Goal: Book appointment/travel/reservation

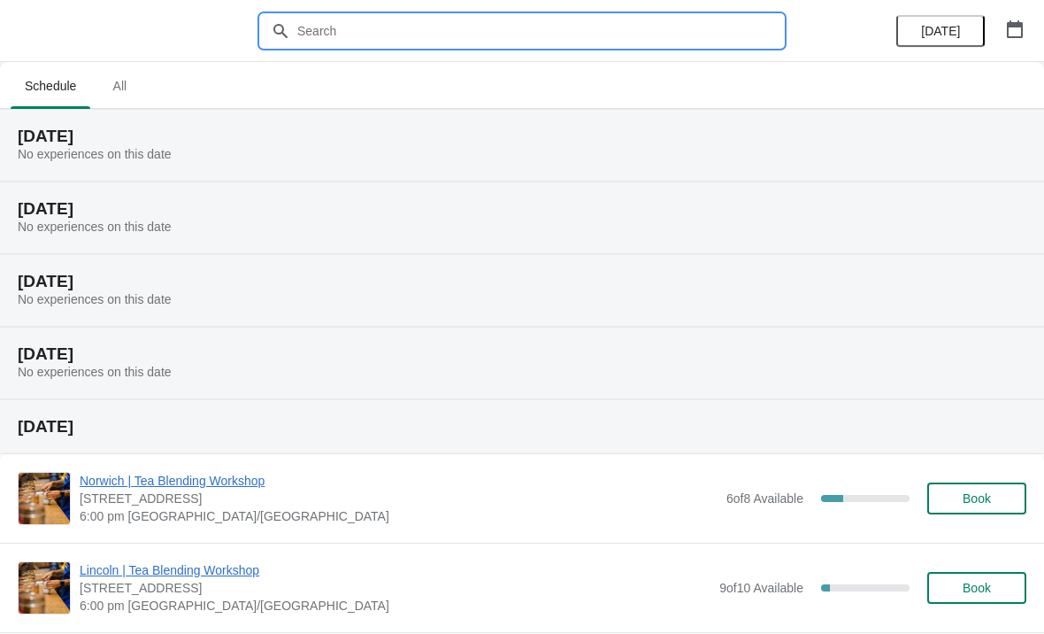
click at [319, 32] on input "text" at bounding box center [539, 31] width 487 height 32
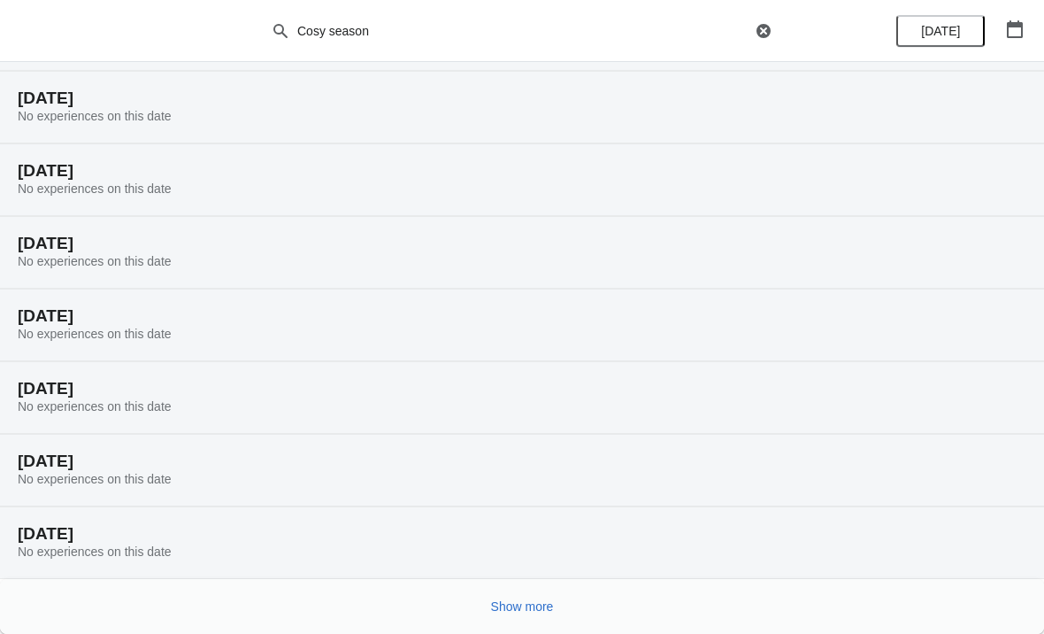
scroll to position [111, 0]
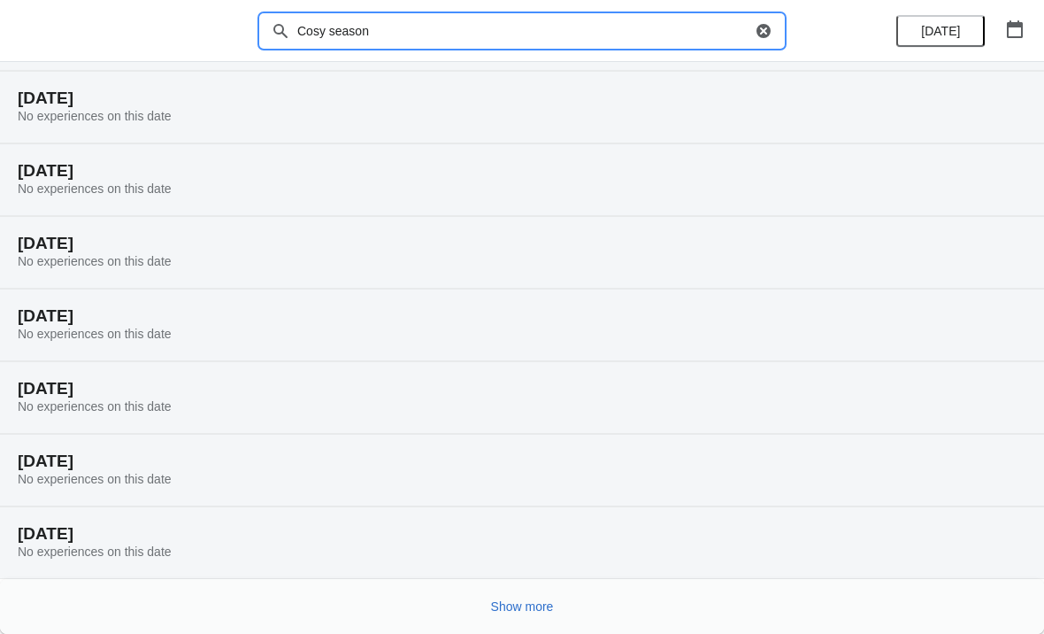
type input "Cosy season"
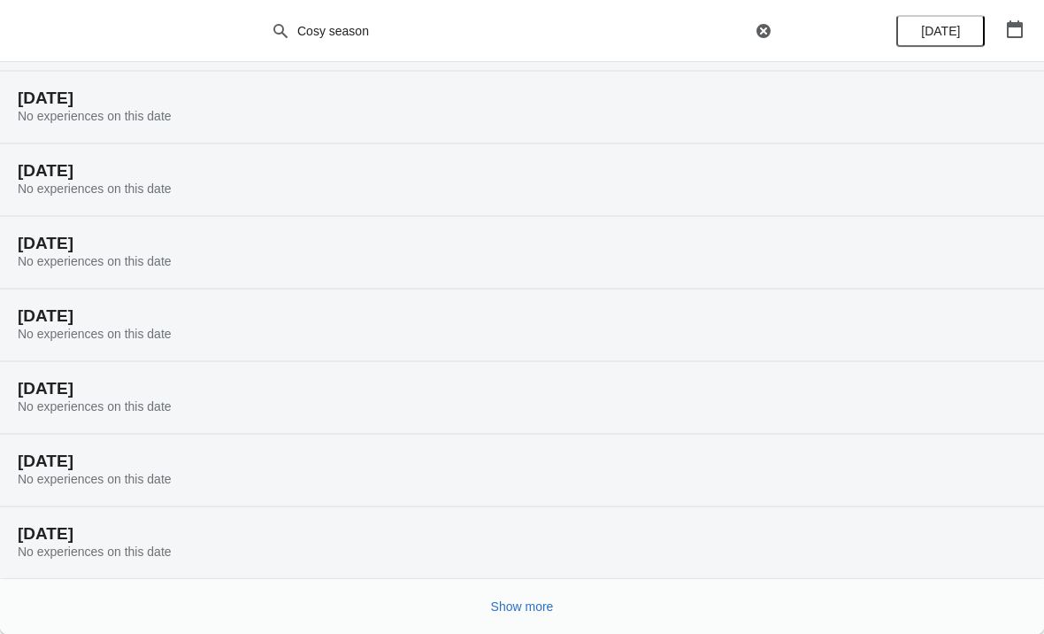
click at [519, 611] on span "Show more" at bounding box center [522, 606] width 63 height 14
click at [535, 606] on span "Show more" at bounding box center [522, 606] width 63 height 14
click at [536, 611] on span "Show more" at bounding box center [522, 606] width 63 height 14
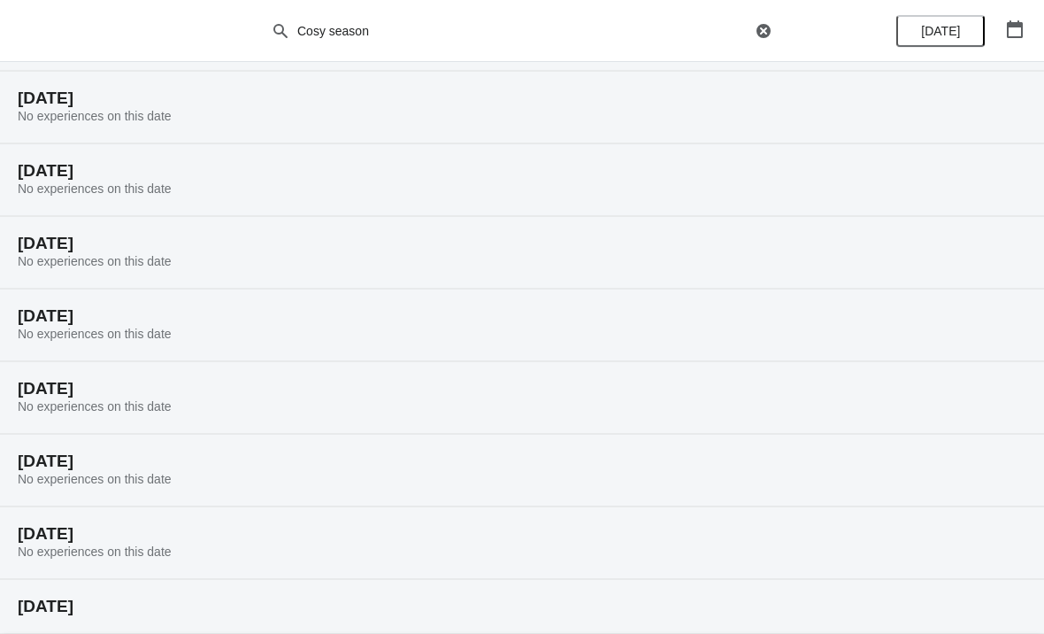
click at [92, 593] on div "[DATE]" at bounding box center [522, 606] width 1044 height 55
click at [175, 600] on h2 "[DATE]" at bounding box center [522, 606] width 1009 height 18
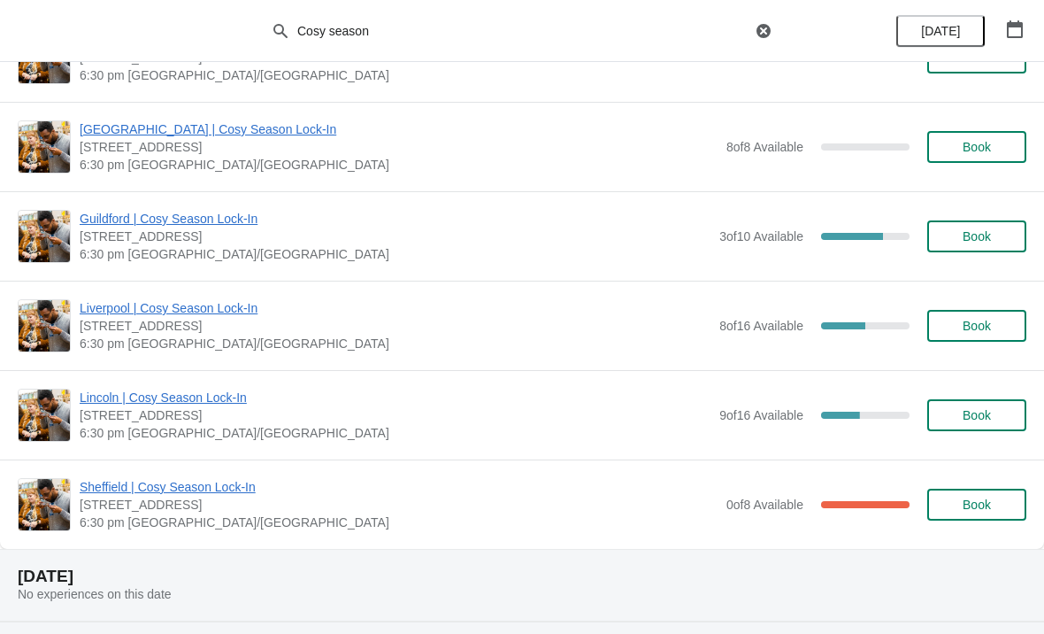
scroll to position [3503, 0]
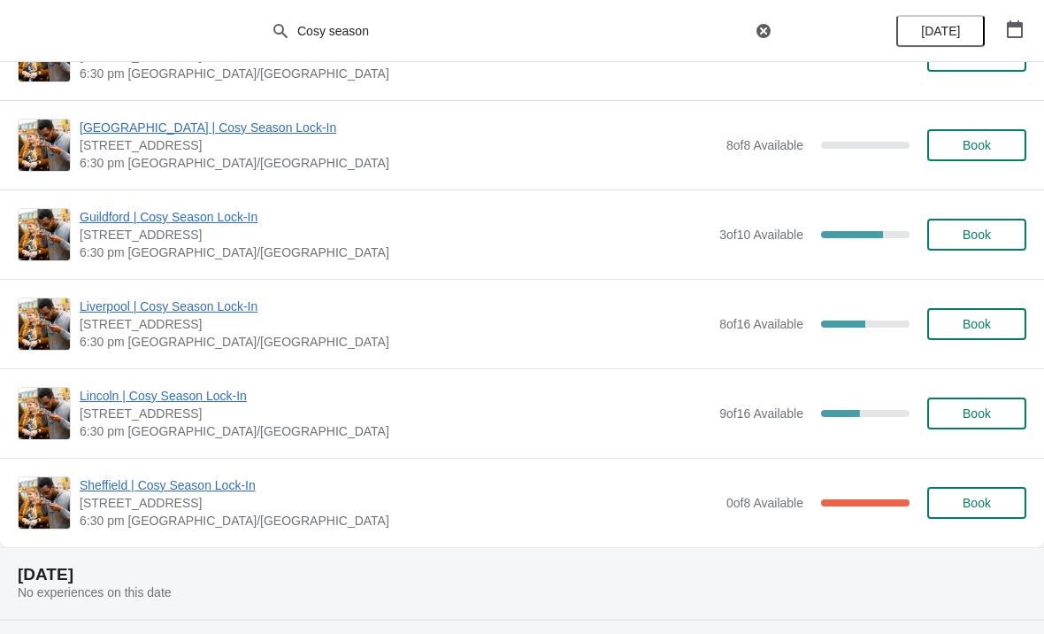
click at [149, 401] on span "Lincoln | Cosy Season Lock-In" at bounding box center [395, 396] width 631 height 18
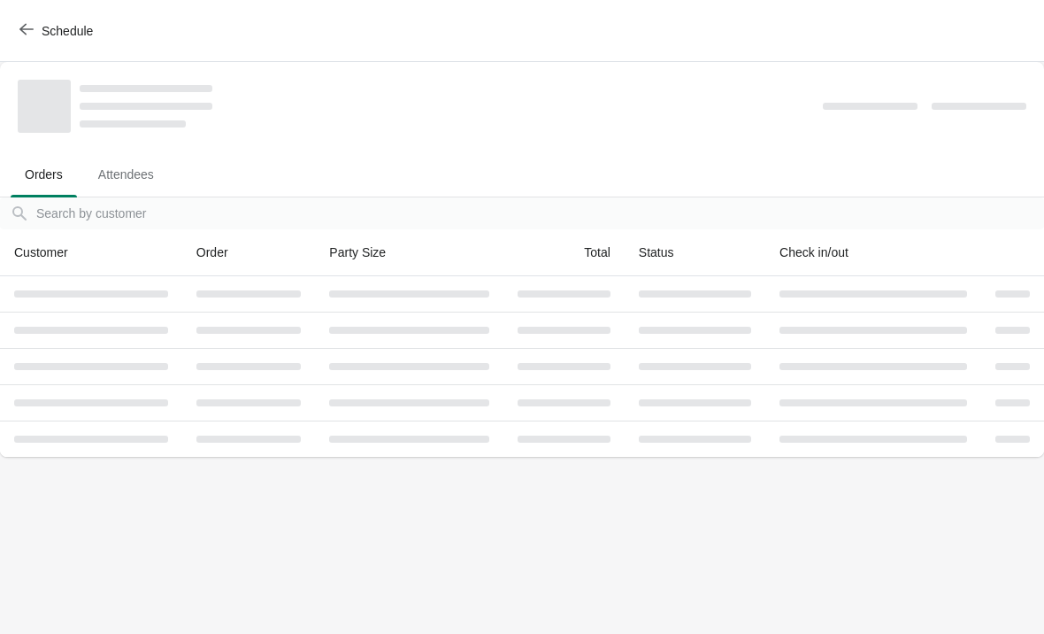
scroll to position [0, 0]
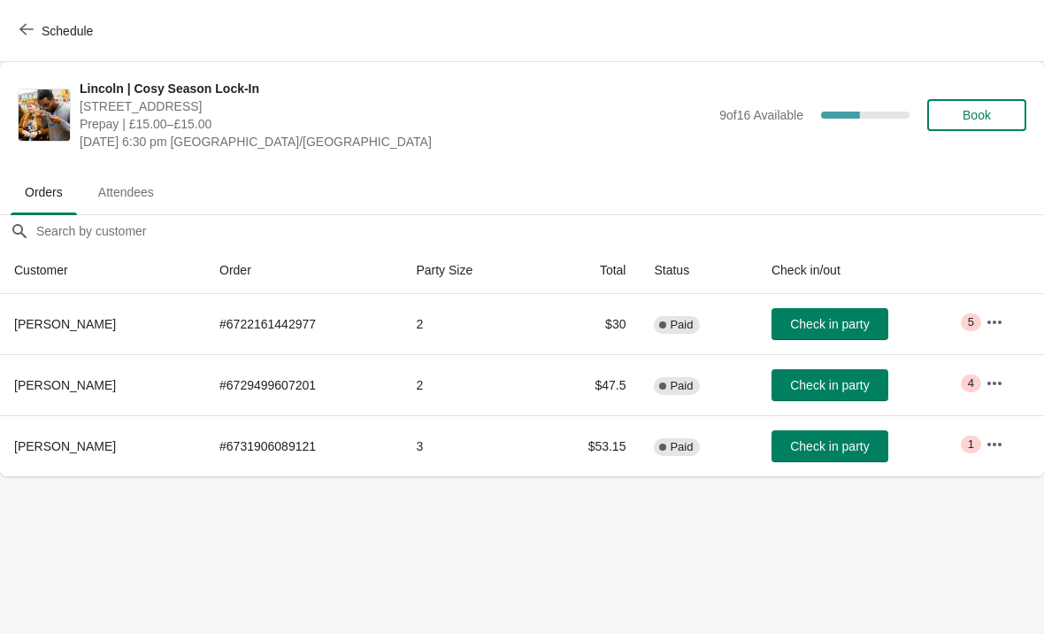
click at [977, 119] on span "Book" at bounding box center [977, 115] width 28 height 14
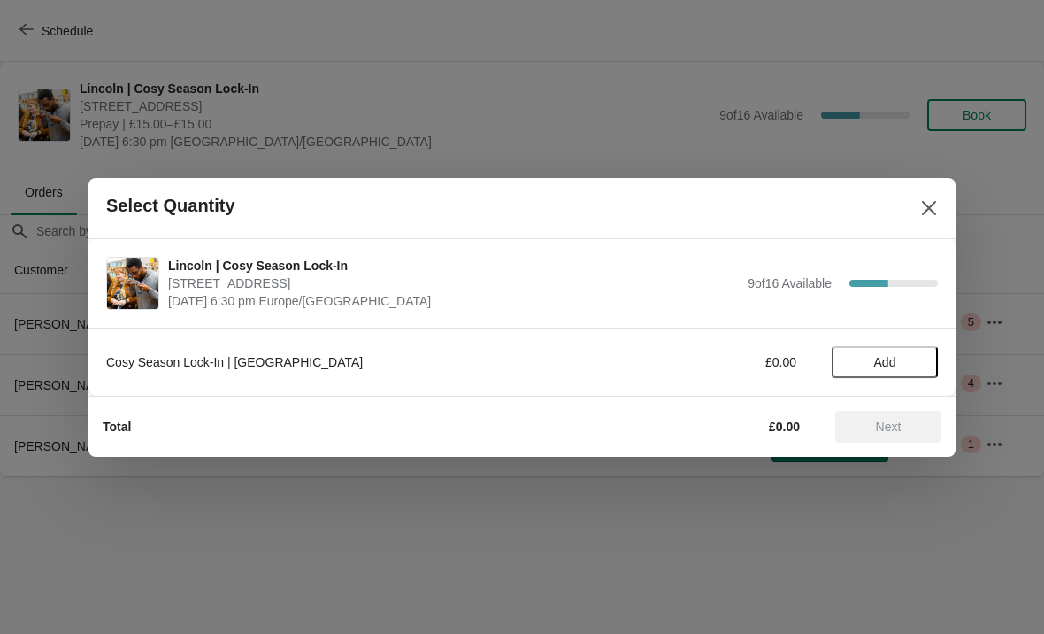
click at [896, 358] on span "Add" at bounding box center [885, 362] width 22 height 14
click at [900, 424] on span "Next" at bounding box center [889, 426] width 26 height 14
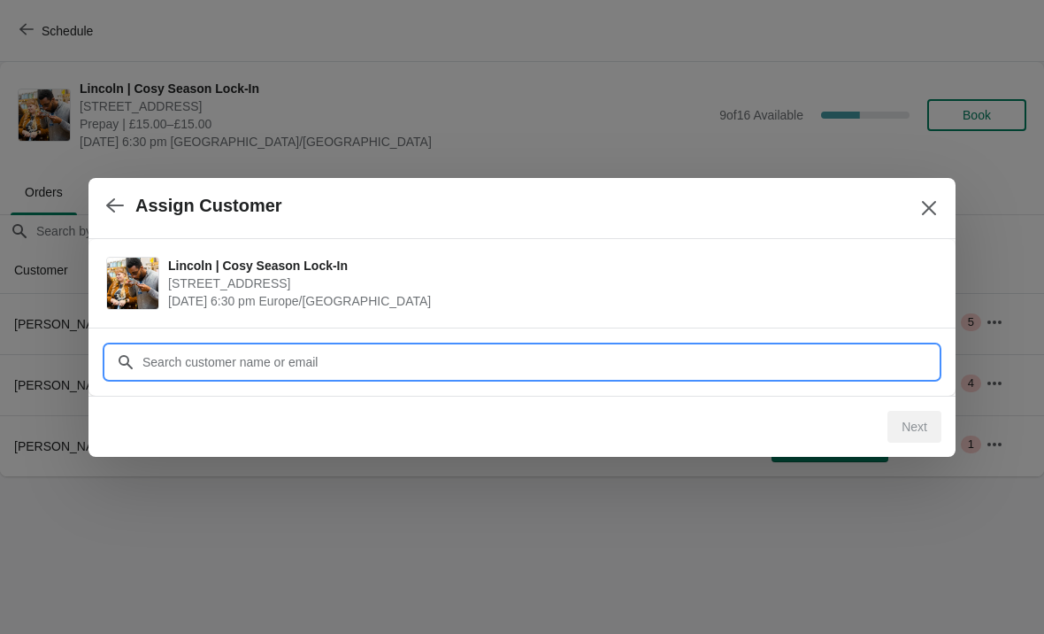
click at [158, 355] on input "Customer" at bounding box center [540, 362] width 796 height 32
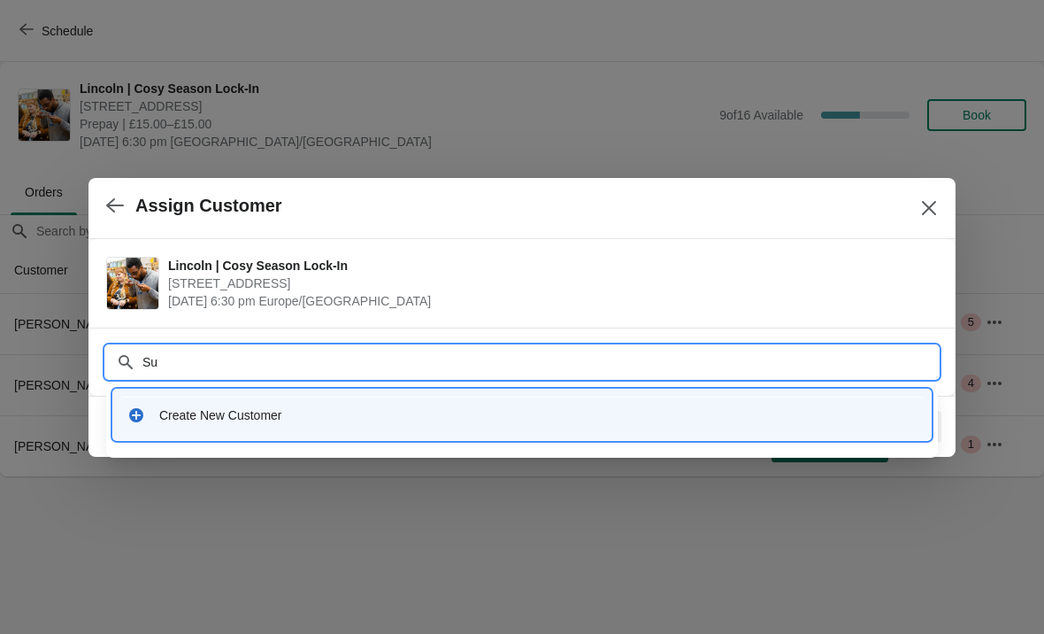
type input "S"
type input "[PERSON_NAME]"
click at [213, 416] on div "Create New Customer" at bounding box center [538, 415] width 758 height 18
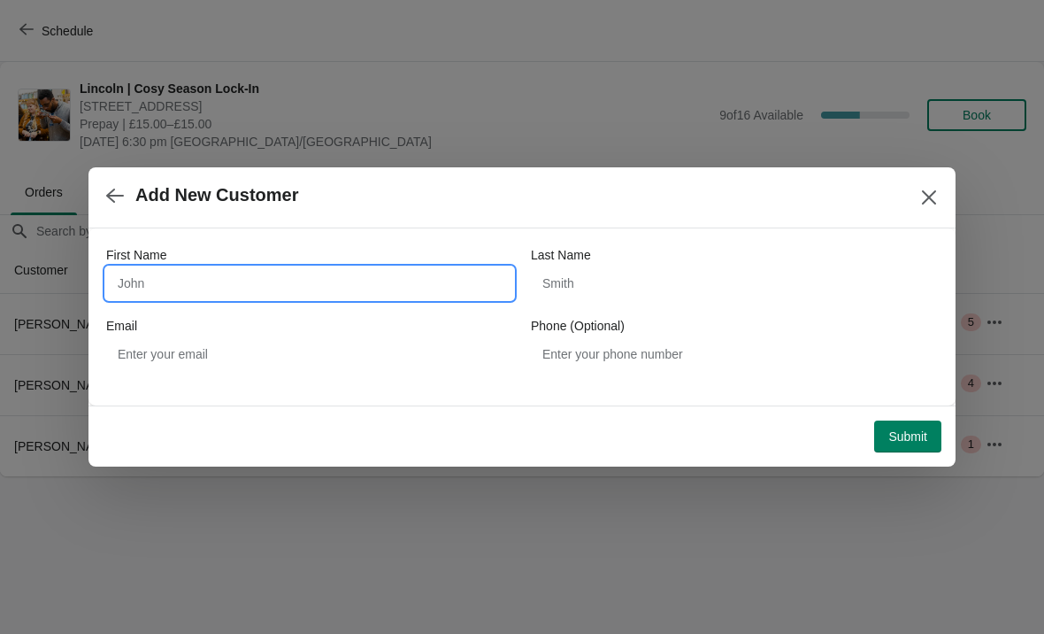
click at [135, 291] on input "First Name" at bounding box center [309, 283] width 407 height 32
type input "Bryony"
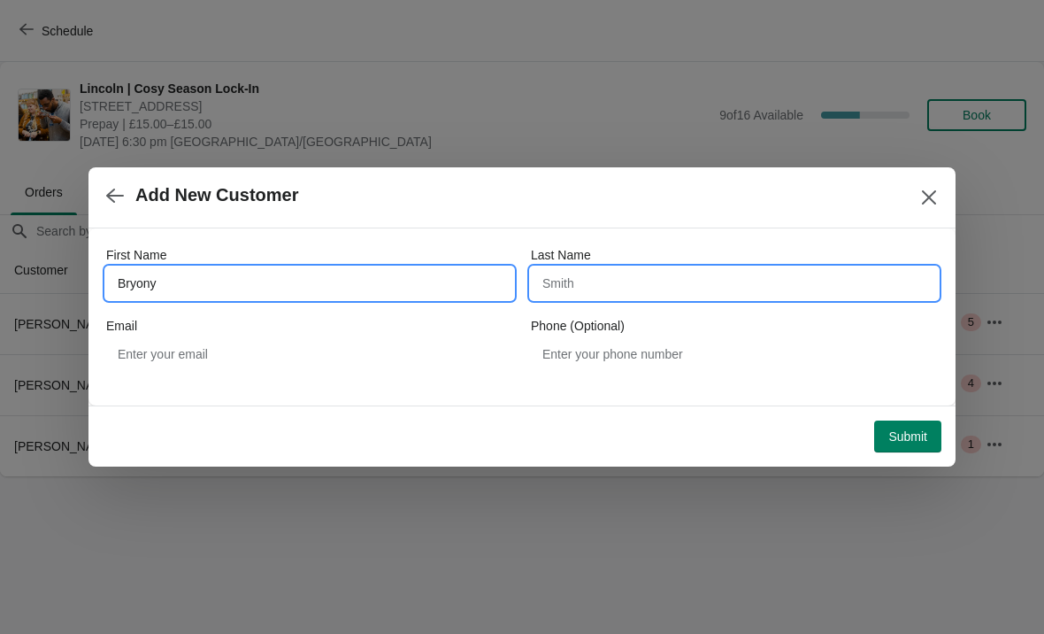
click at [569, 280] on input "Last Name" at bounding box center [734, 283] width 407 height 32
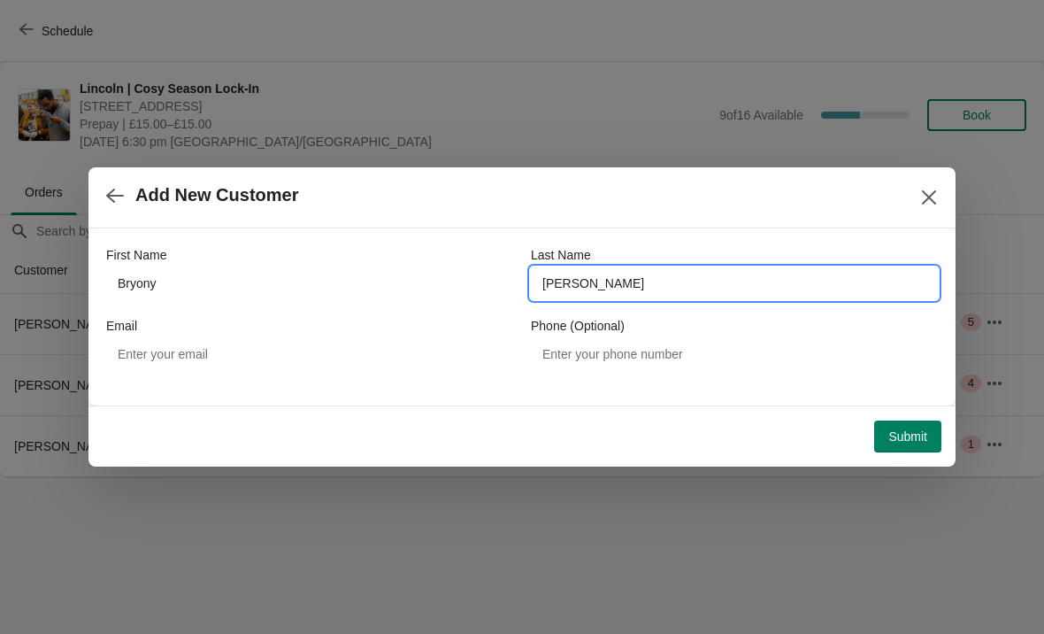
type input "[PERSON_NAME]"
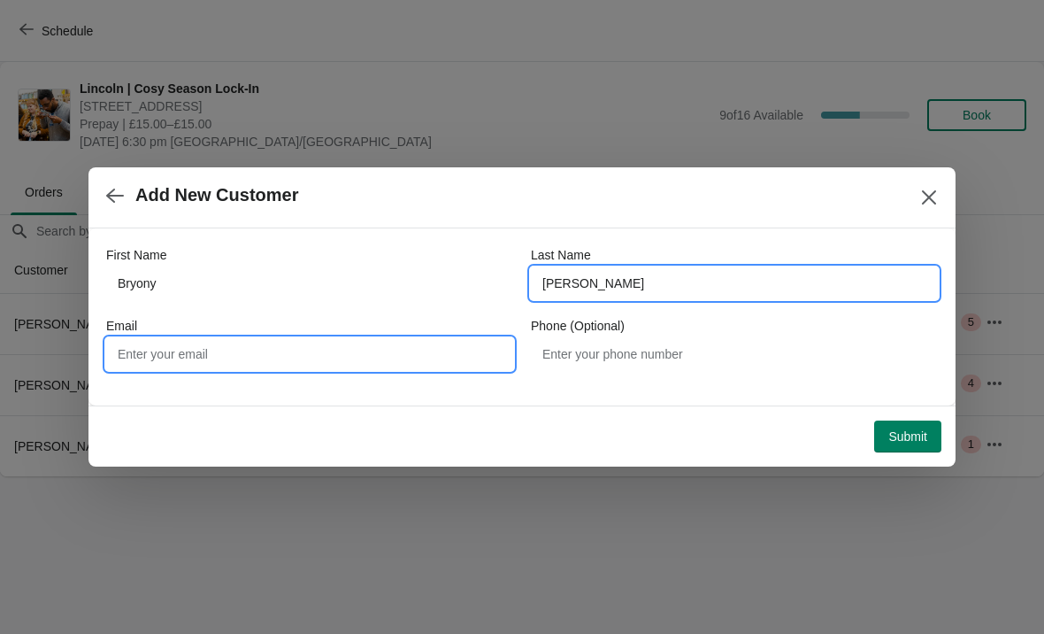
click at [150, 358] on input "Email" at bounding box center [309, 354] width 407 height 32
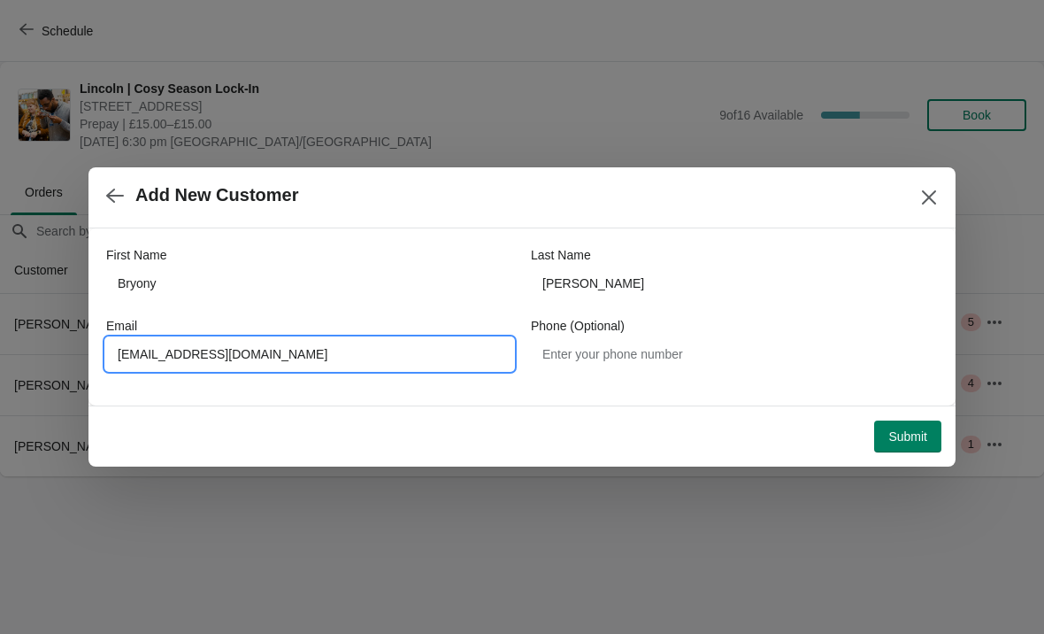
type input "[EMAIL_ADDRESS][DOMAIN_NAME]"
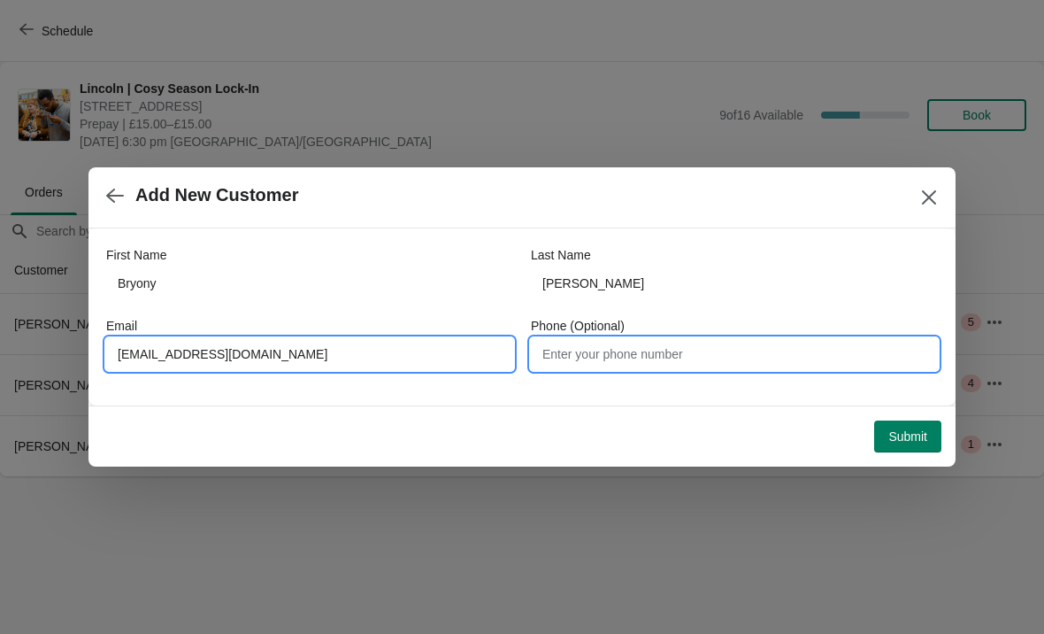
click at [574, 367] on input "Phone (Optional)" at bounding box center [734, 354] width 407 height 32
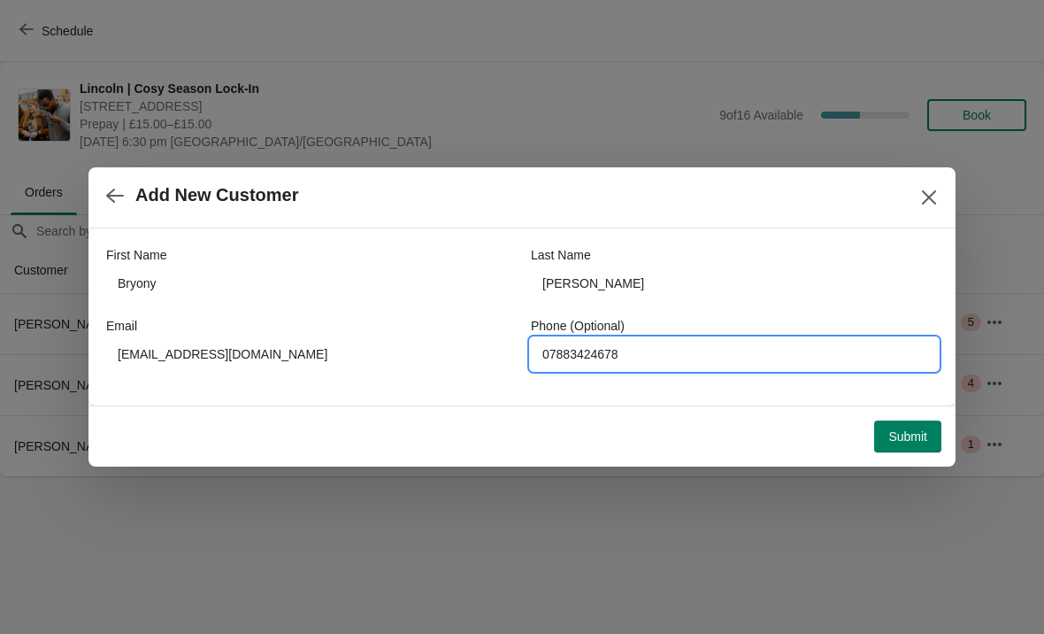
type input "07883424678"
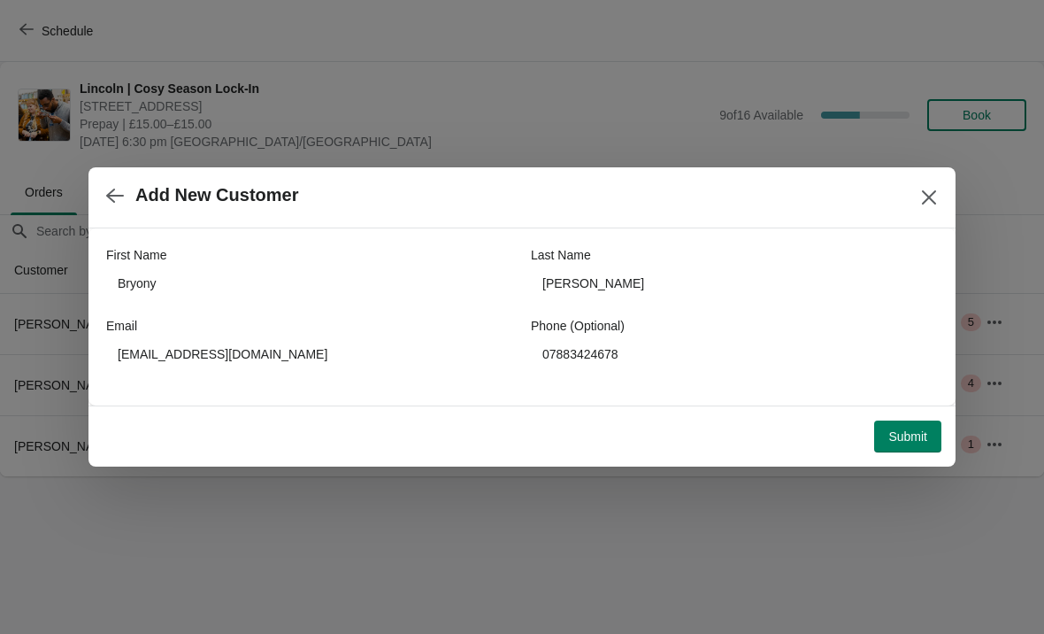
click at [912, 434] on span "Submit" at bounding box center [907, 436] width 39 height 14
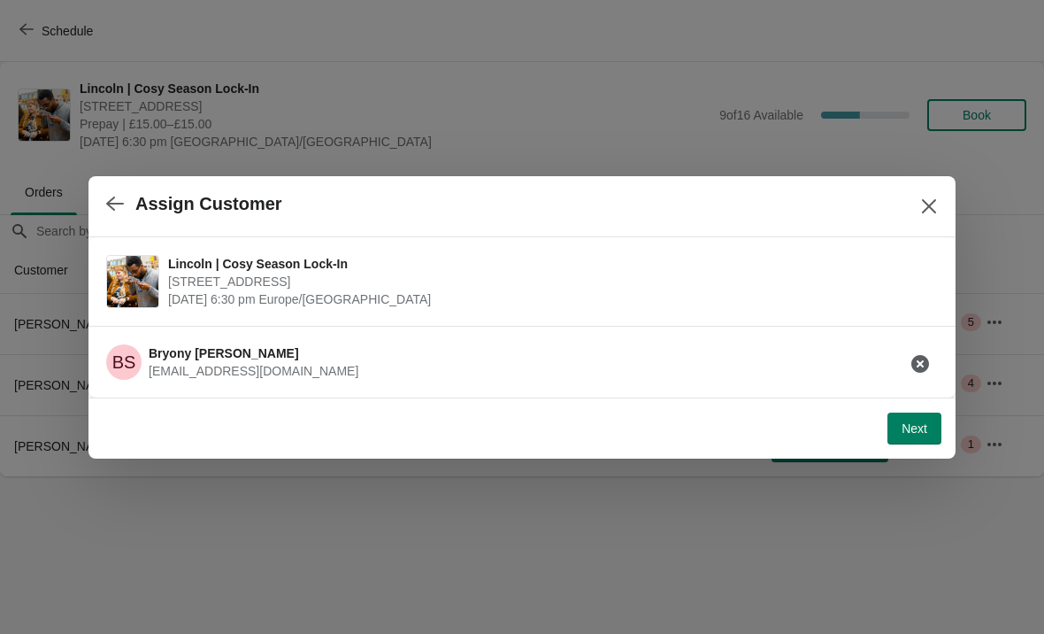
click at [919, 422] on span "Next" at bounding box center [915, 428] width 26 height 14
select select "No"
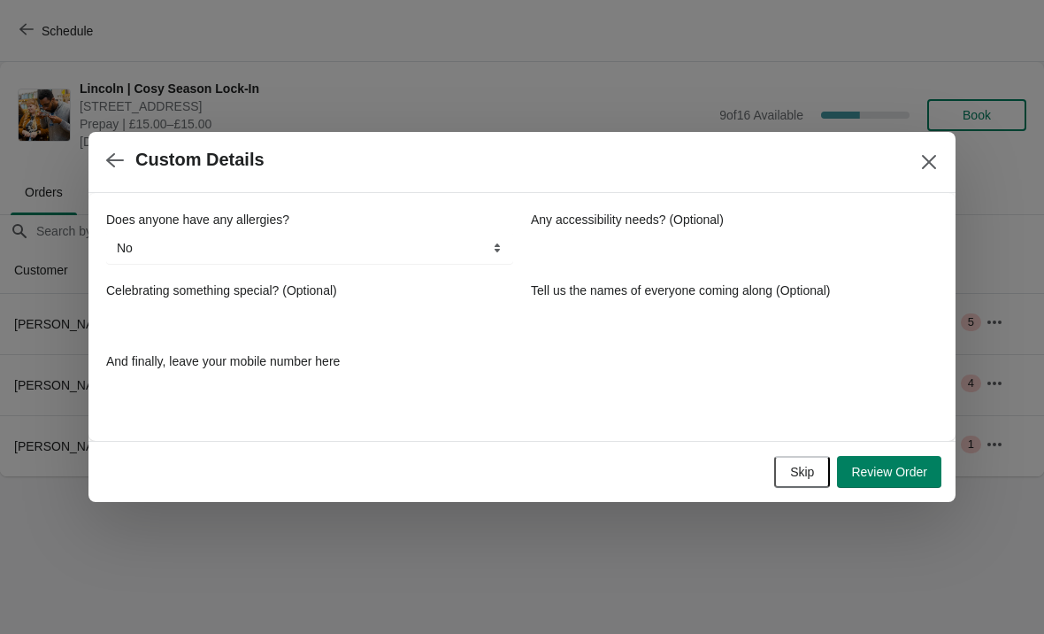
click at [887, 471] on span "Review Order" at bounding box center [889, 472] width 76 height 14
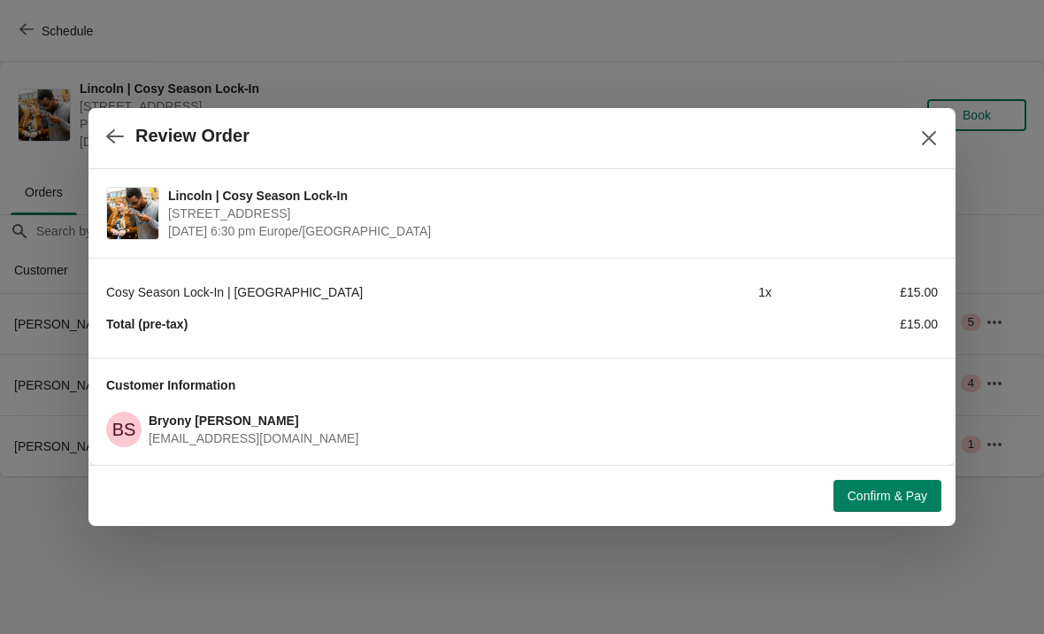
click at [116, 134] on icon "button" at bounding box center [115, 136] width 18 height 18
select select "No"
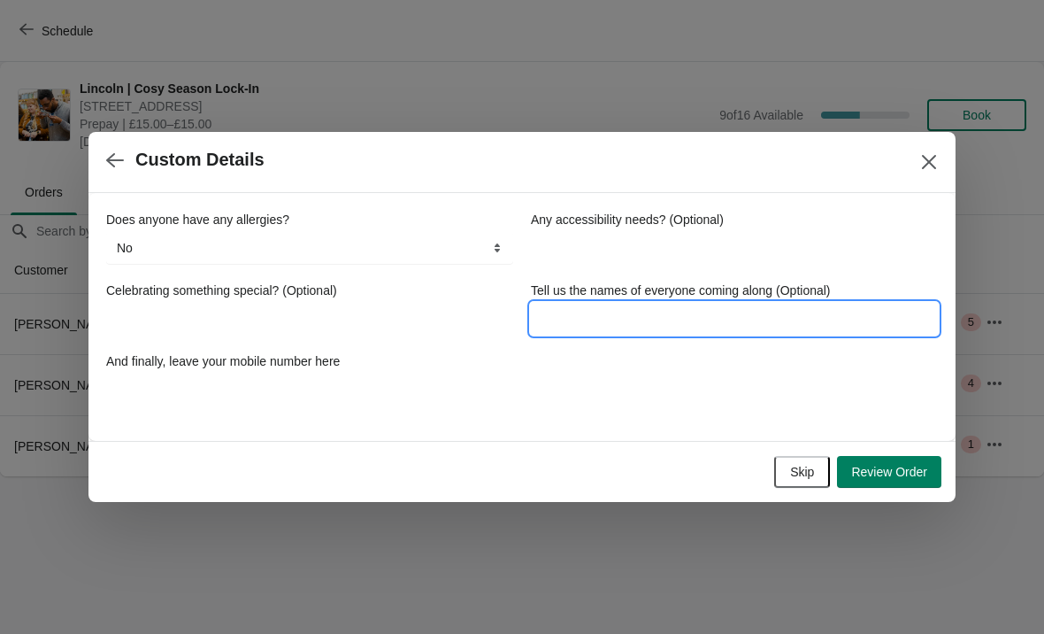
click at [571, 319] on input "Tell us the names of everyone coming along (Optional)" at bounding box center [734, 319] width 407 height 32
type input "No banana, no dairy"
